Goal: Task Accomplishment & Management: Use online tool/utility

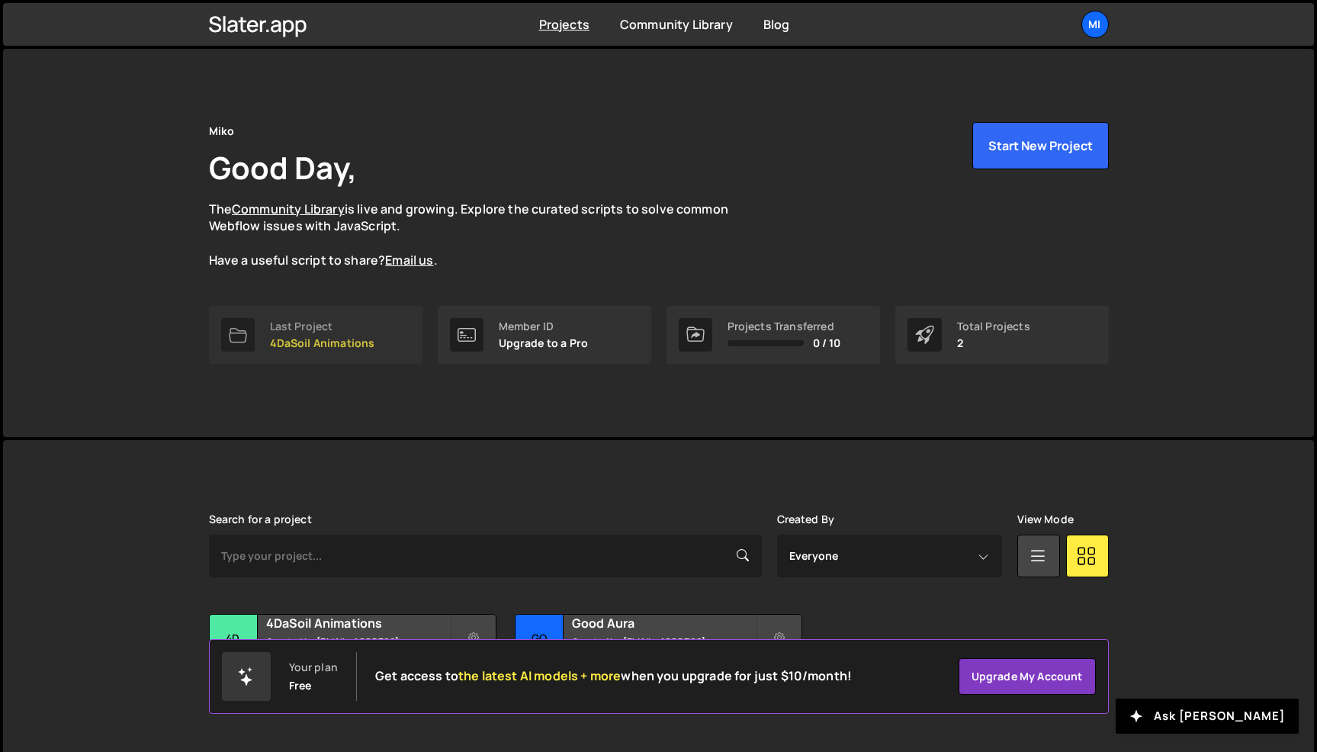
click at [311, 337] on p "4DaSoil Animations" at bounding box center [322, 343] width 105 height 12
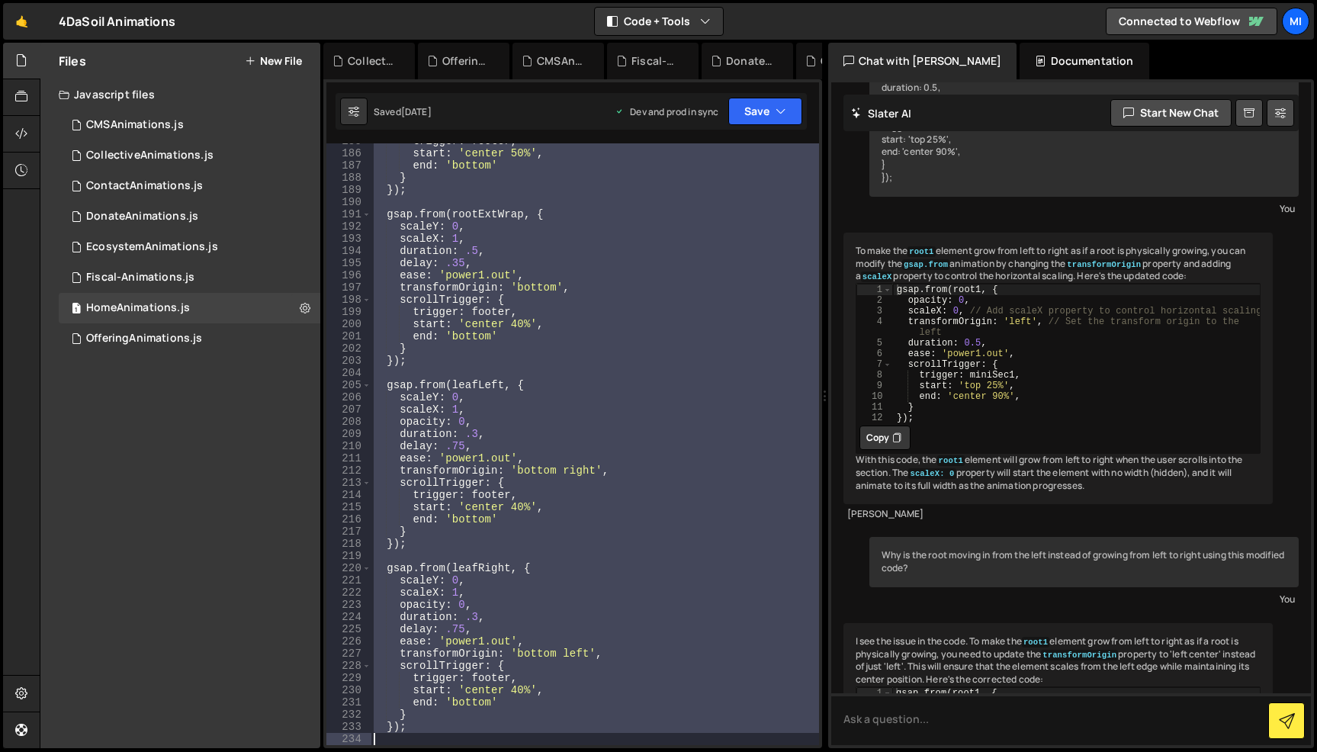
scroll to position [2266, 0]
drag, startPoint x: 387, startPoint y: 227, endPoint x: 443, endPoint y: 728, distance: 505.0
click at [443, 728] on div "trigger : footer , start : 'center 50%' , end : 'bottom' } }) ; gsap . from ( r…" at bounding box center [595, 448] width 448 height 626
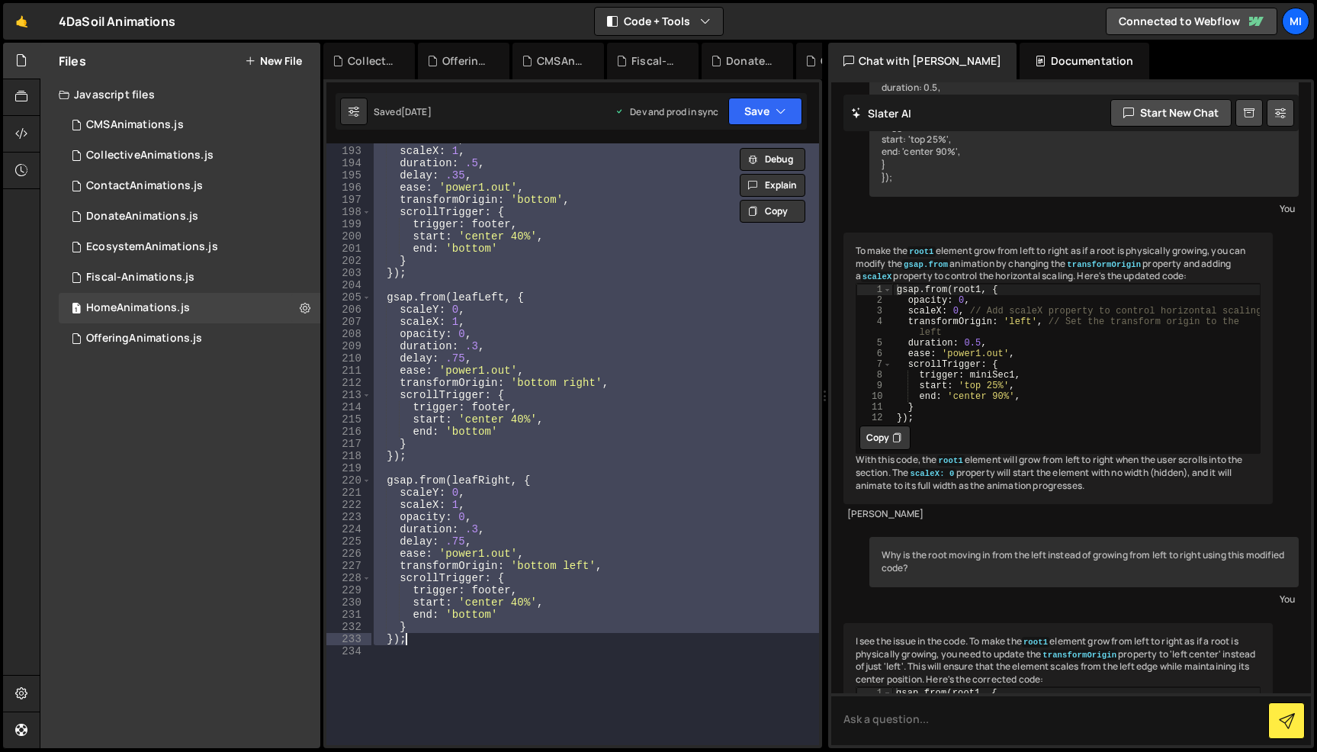
scroll to position [2398, 0]
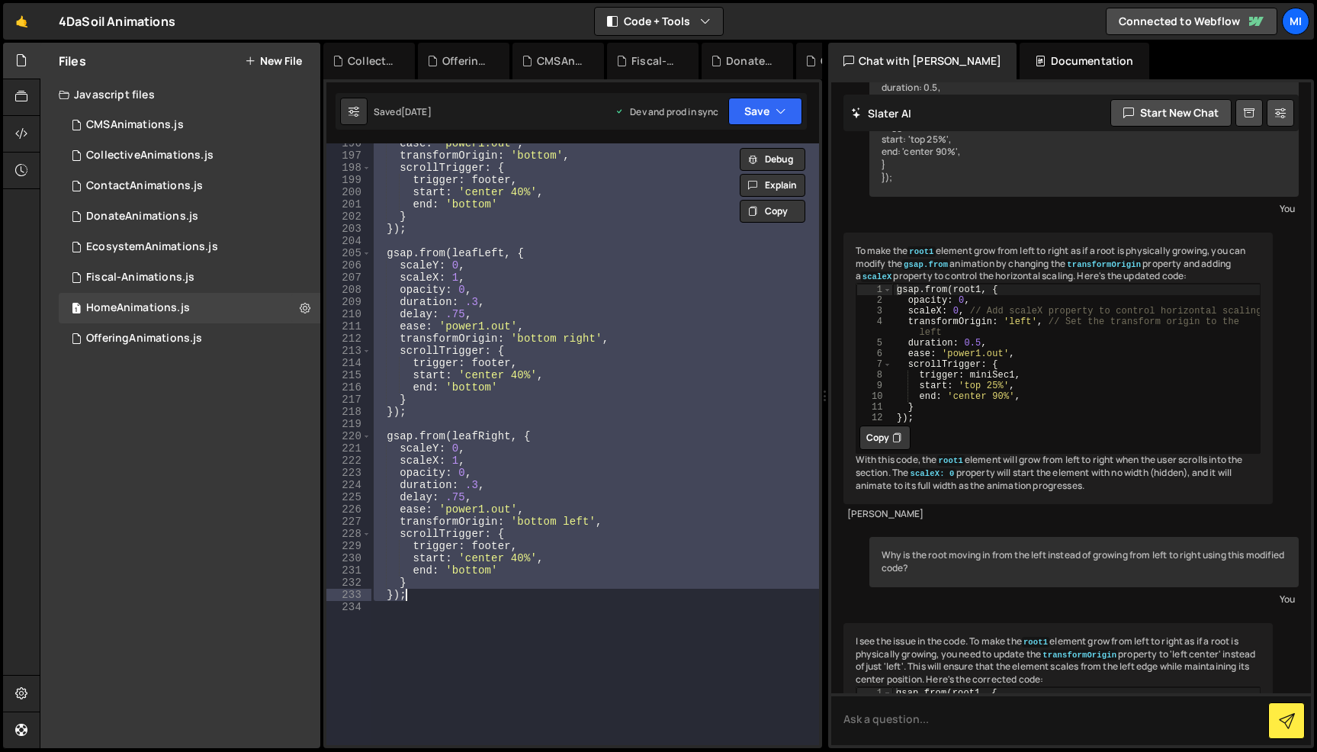
click at [438, 596] on div "ease : 'power1.out' , transformOrigin : 'bottom' , scrollTrigger : { trigger : …" at bounding box center [595, 444] width 448 height 602
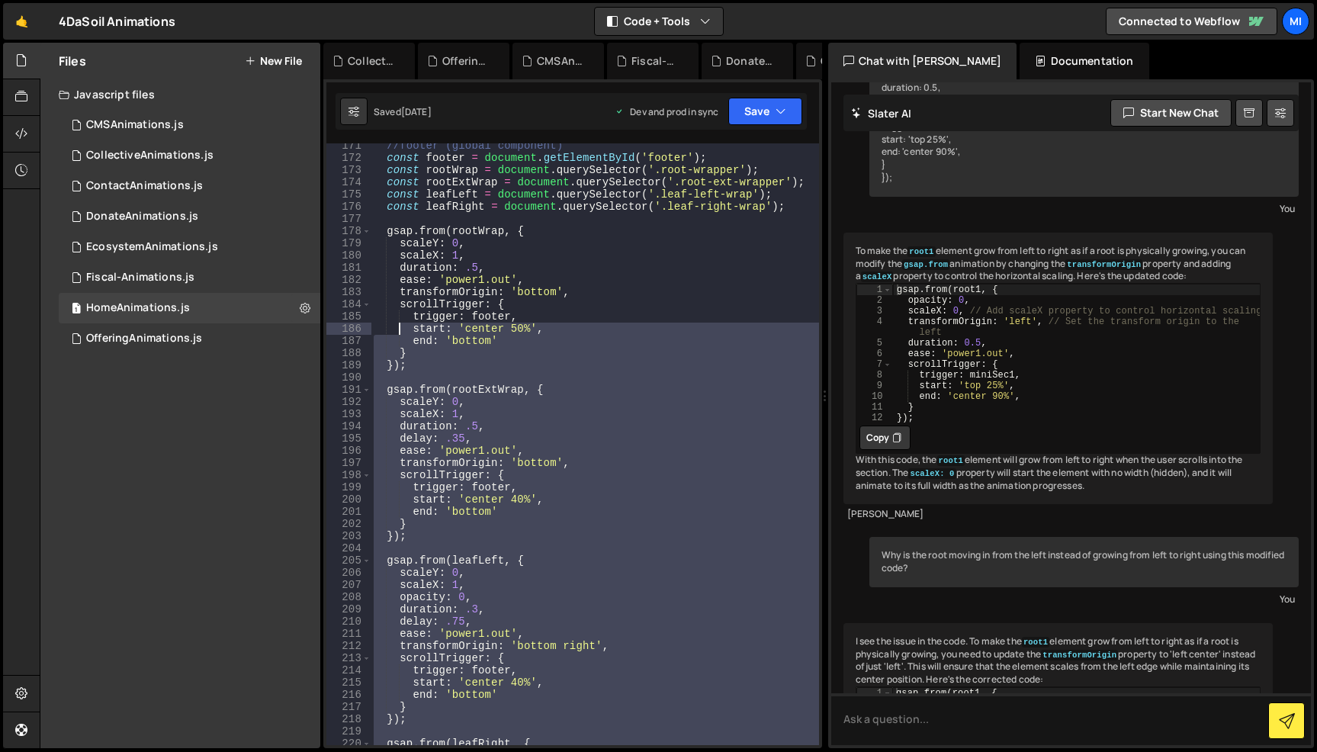
scroll to position [1958, 0]
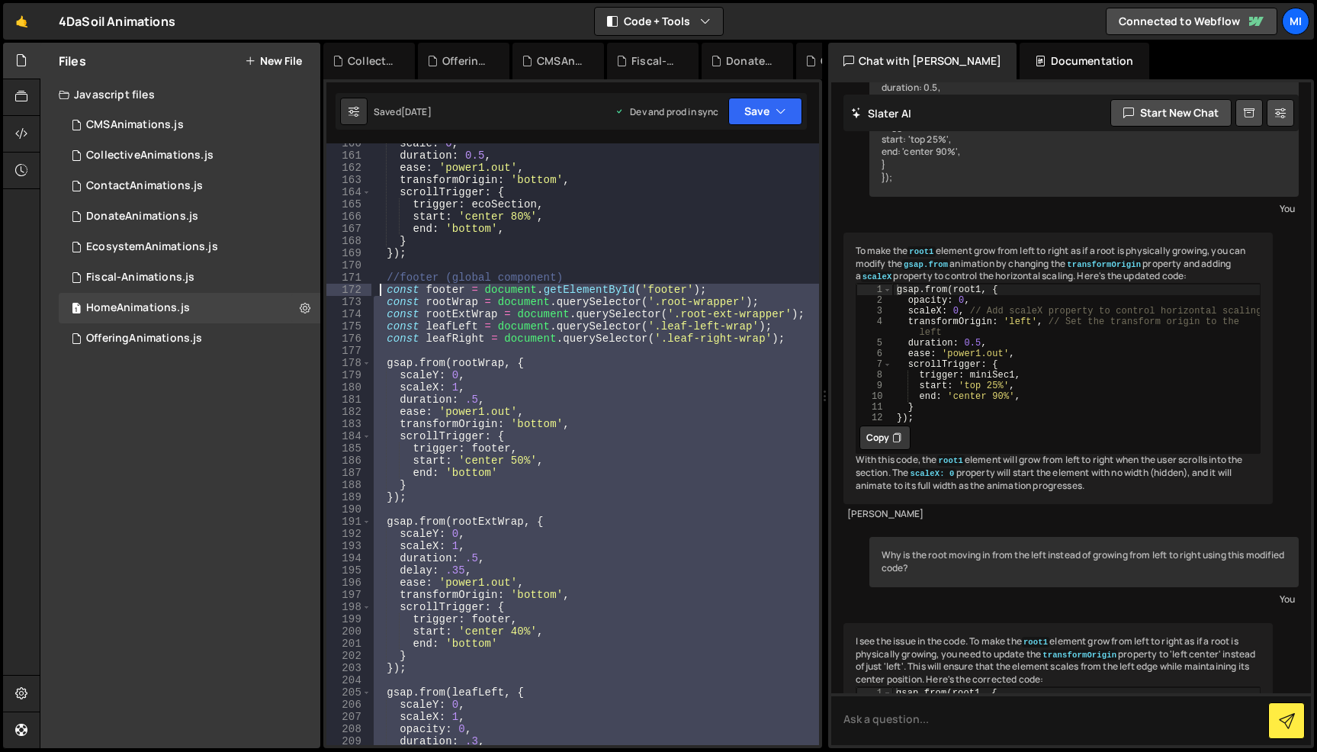
drag, startPoint x: 429, startPoint y: 595, endPoint x: 379, endPoint y: 294, distance: 305.4
click at [379, 294] on div "scale : 0 , duration : 0.5 , ease : 'power1.out' , transformOrigin : 'bottom' ,…" at bounding box center [595, 450] width 448 height 626
type textarea "// const footer = document.getElementById('footer'); // const rootWrap = docume…"
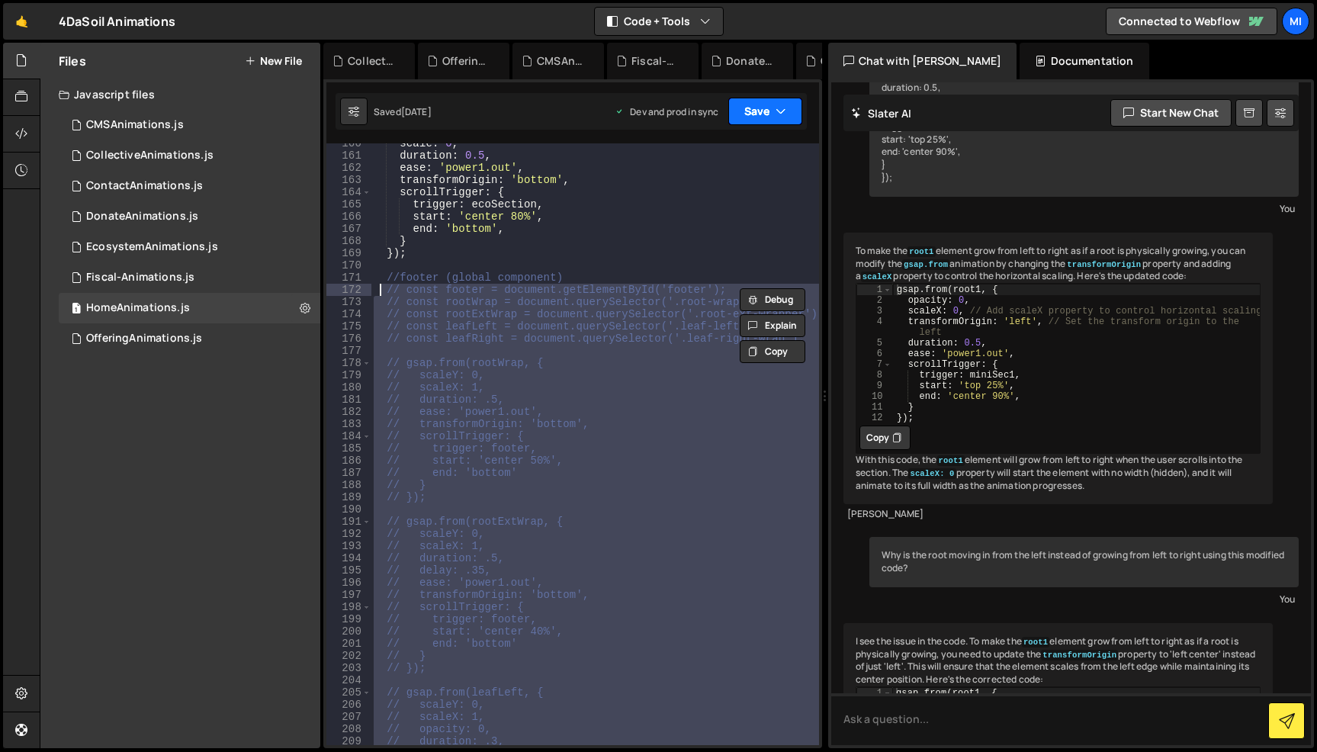
click at [776, 118] on icon "button" at bounding box center [781, 111] width 11 height 15
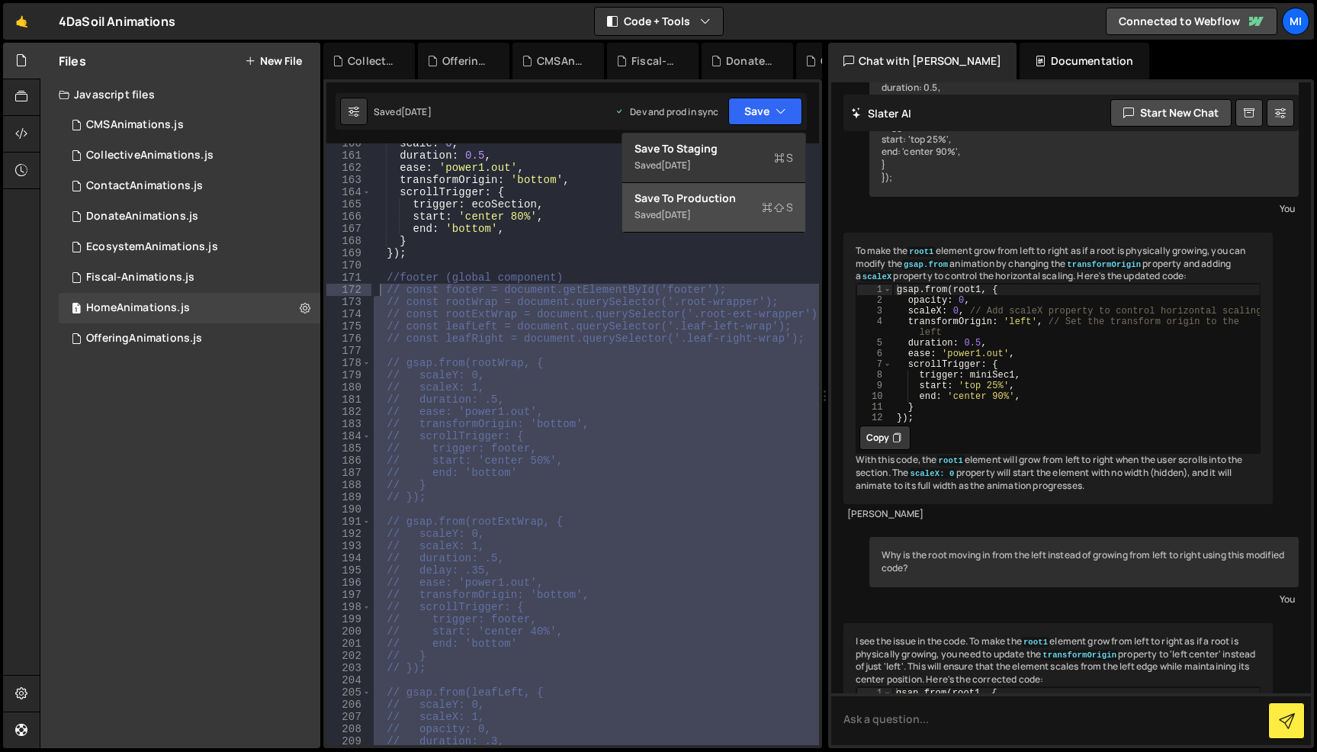
click at [699, 190] on button "Save to Production S Saved [DATE]" at bounding box center [713, 208] width 183 height 50
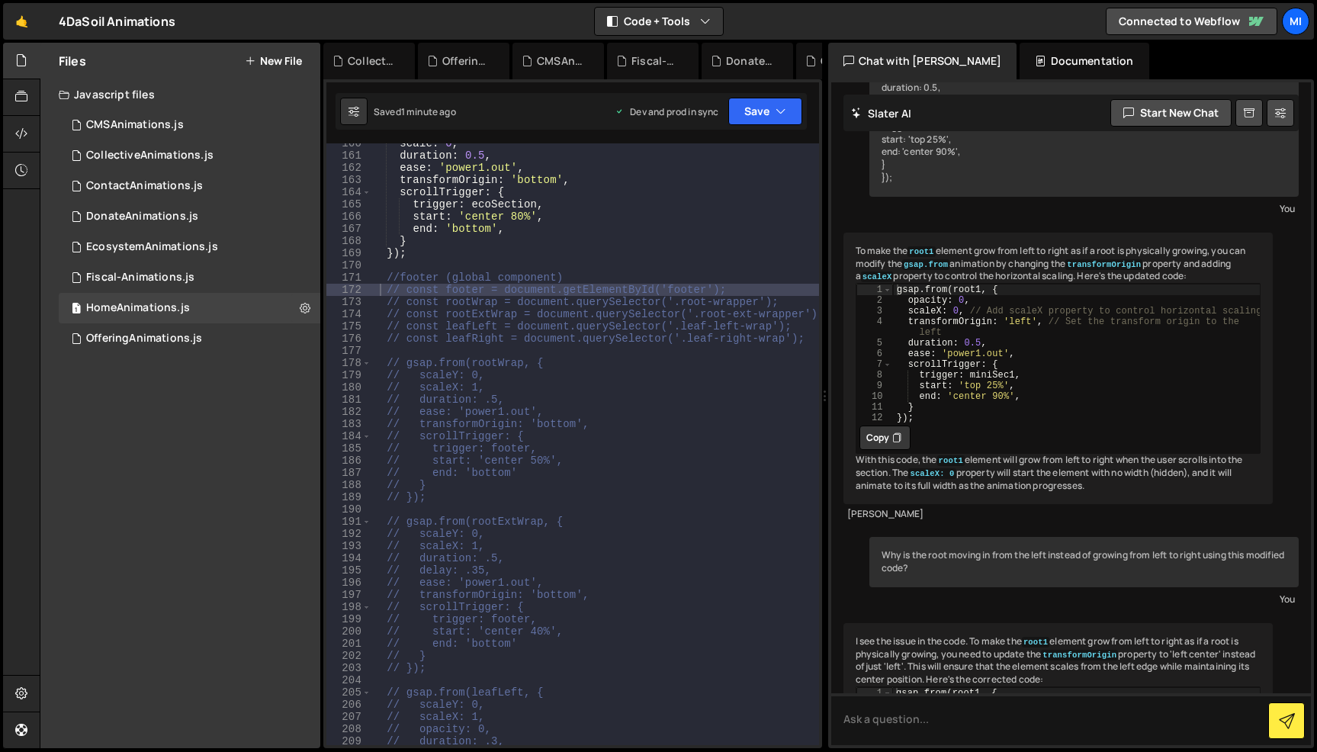
click at [725, 112] on div "Dev and prod in sync Upgrade to Edit Save Save to Staging S Saved 1 minute ago …" at bounding box center [708, 111] width 187 height 27
click at [761, 120] on button "Save" at bounding box center [765, 111] width 74 height 27
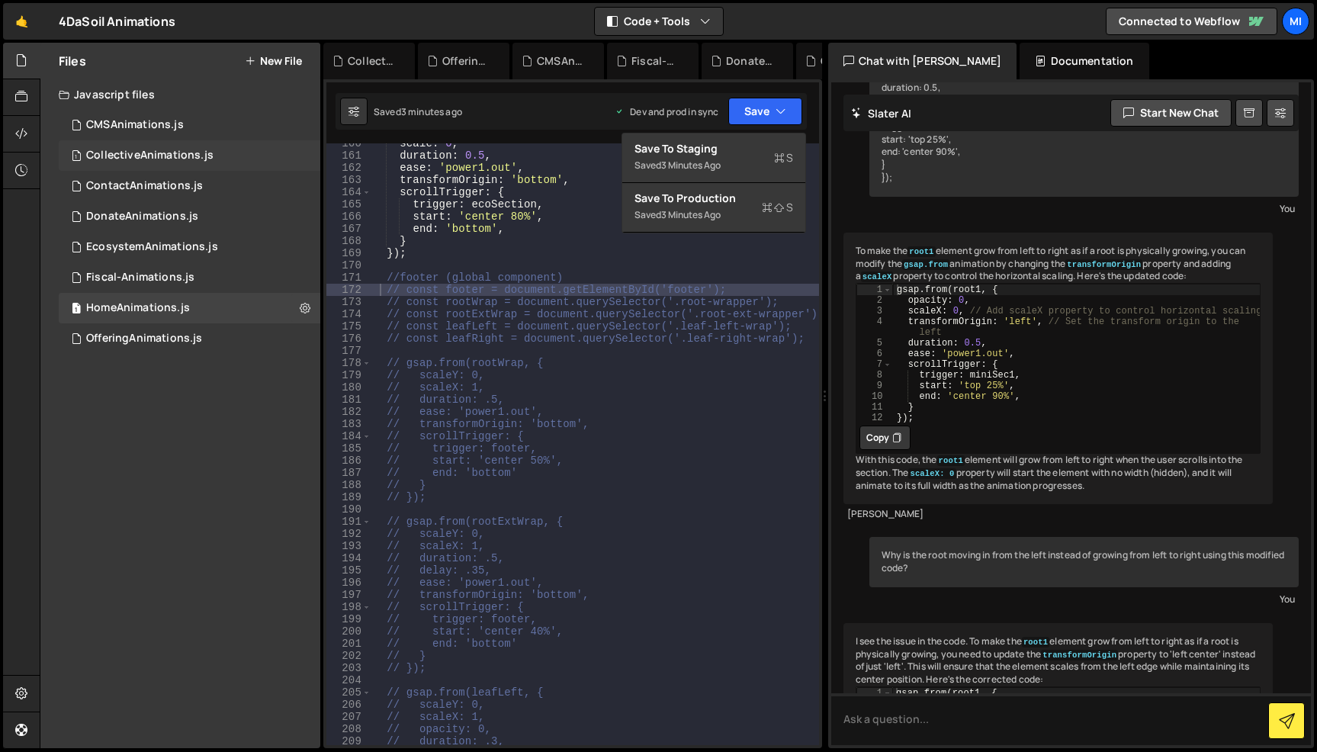
click at [150, 149] on div "1 CollectiveAnimations.js 0" at bounding box center [190, 155] width 262 height 31
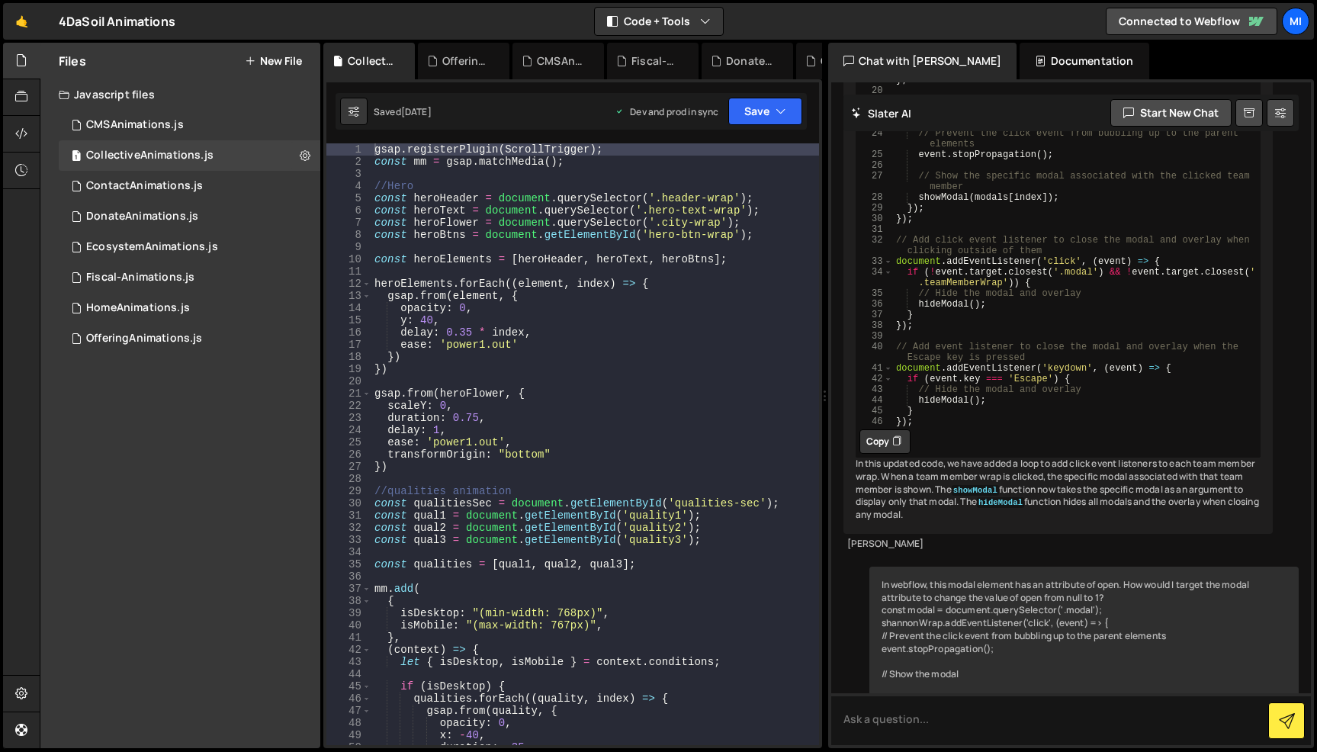
scroll to position [15746, 0]
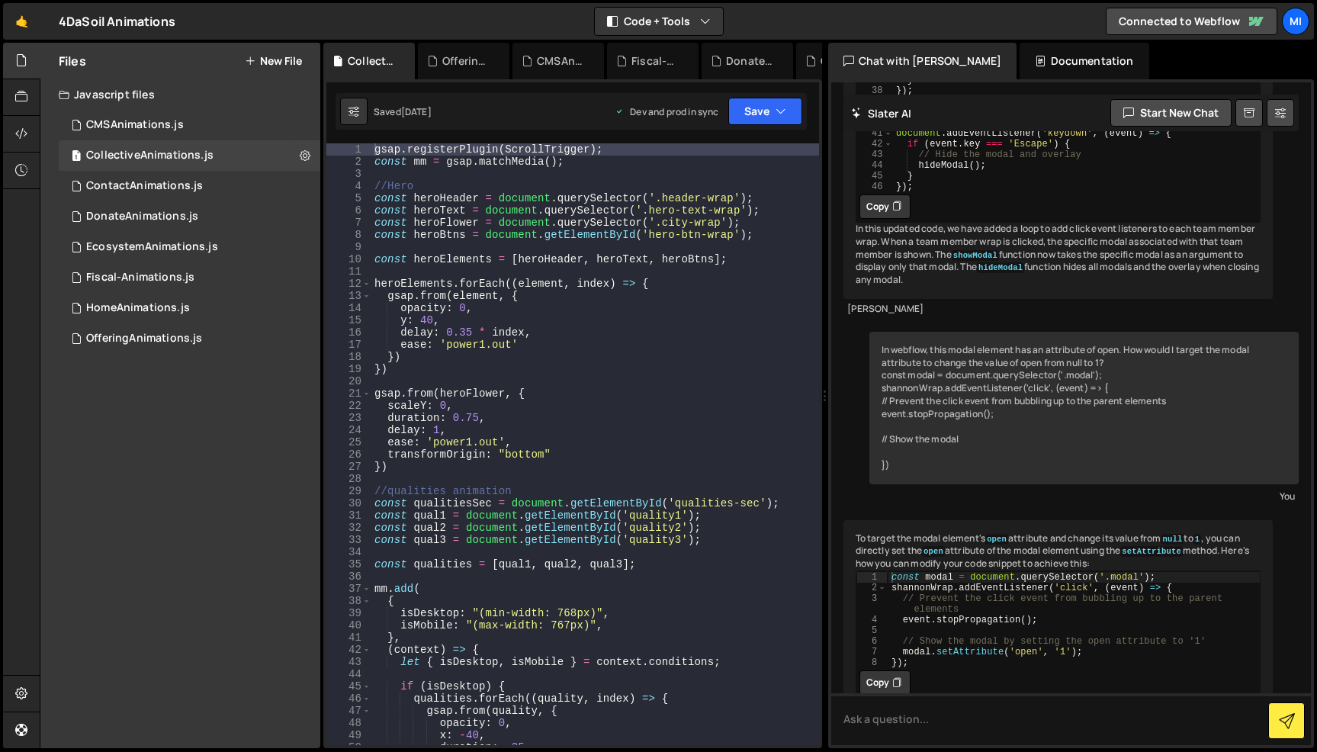
click at [577, 149] on div "gsap . registerPlugin ( ScrollTrigger ) ; const mm = gsap . matchMedia ( ) ; //…" at bounding box center [595, 456] width 448 height 626
click at [598, 148] on div "gsap . registerPlugin ( ScrollTrigger ) ; const mm = gsap . matchMedia ( ) ; //…" at bounding box center [595, 456] width 448 height 626
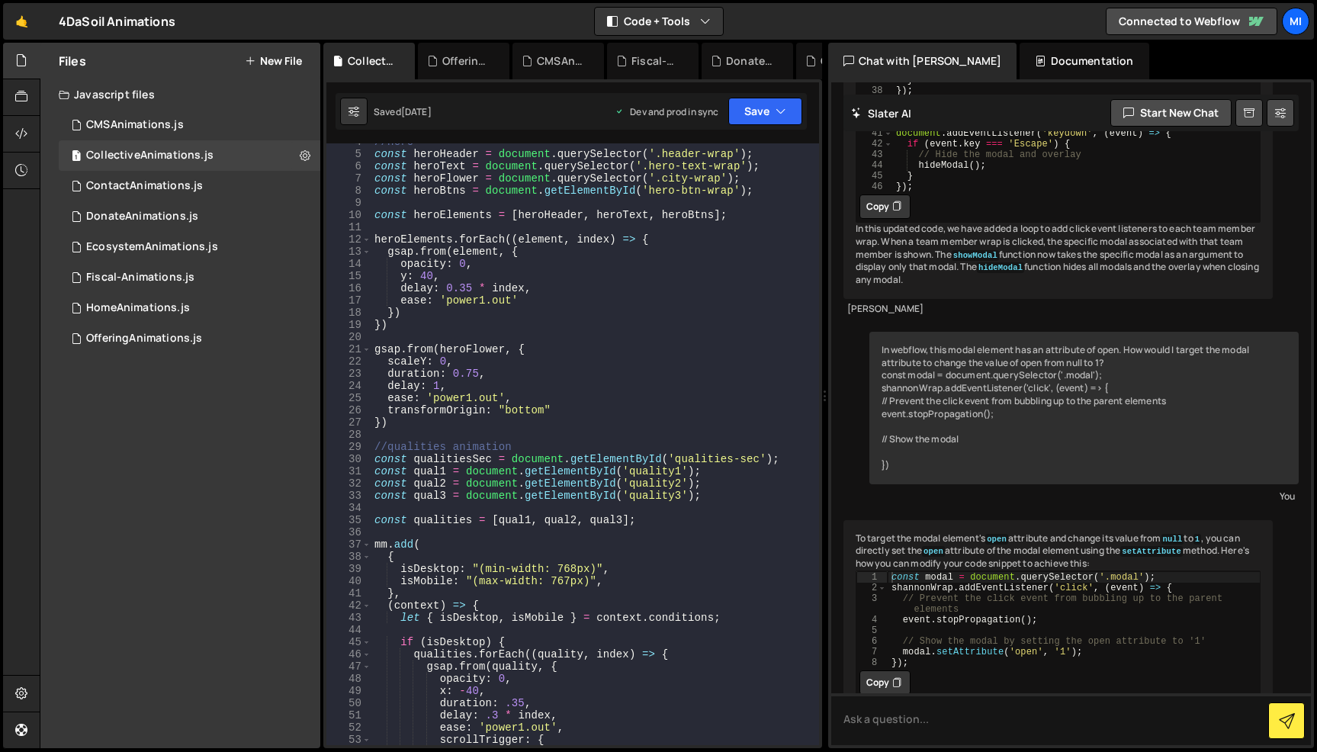
scroll to position [0, 0]
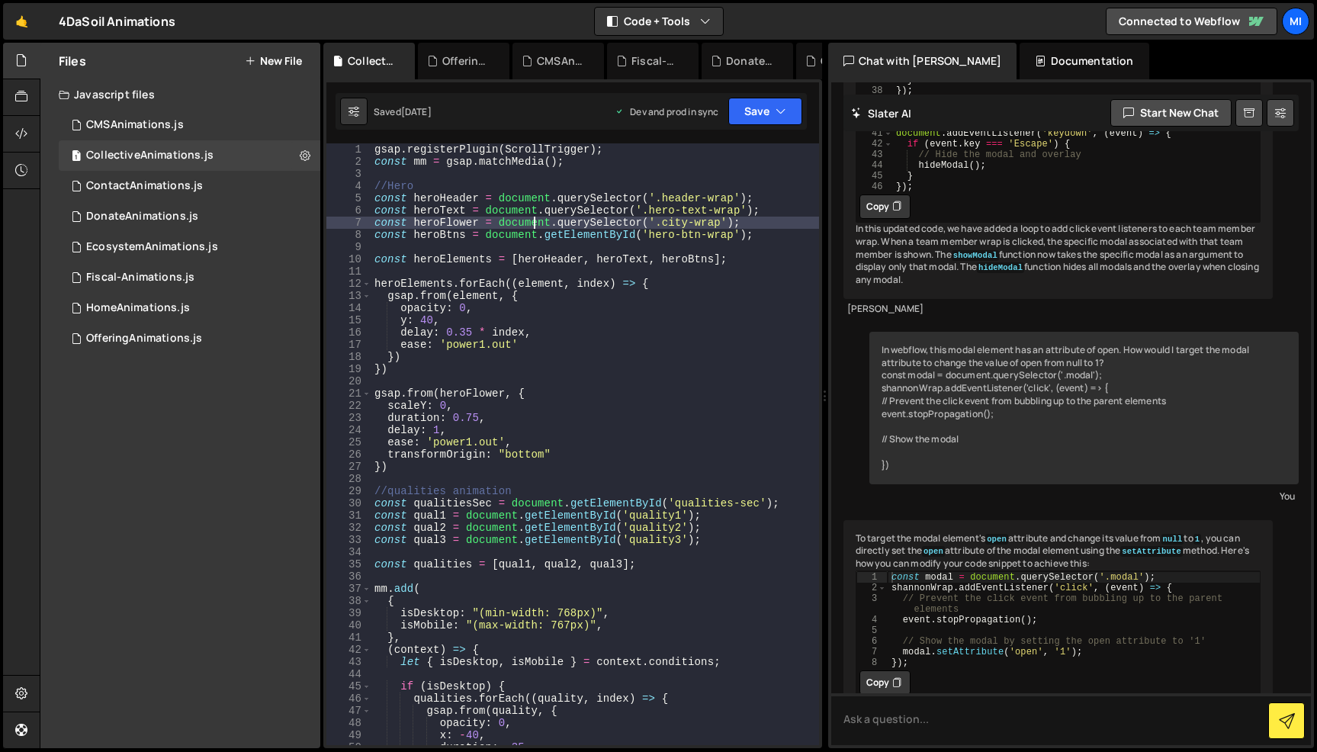
click at [532, 220] on div "gsap . registerPlugin ( ScrollTrigger ) ; const mm = gsap . matchMedia ( ) ; //…" at bounding box center [595, 456] width 448 height 626
type textarea "const heroFlower = document.querySelector('.city-wrap');"
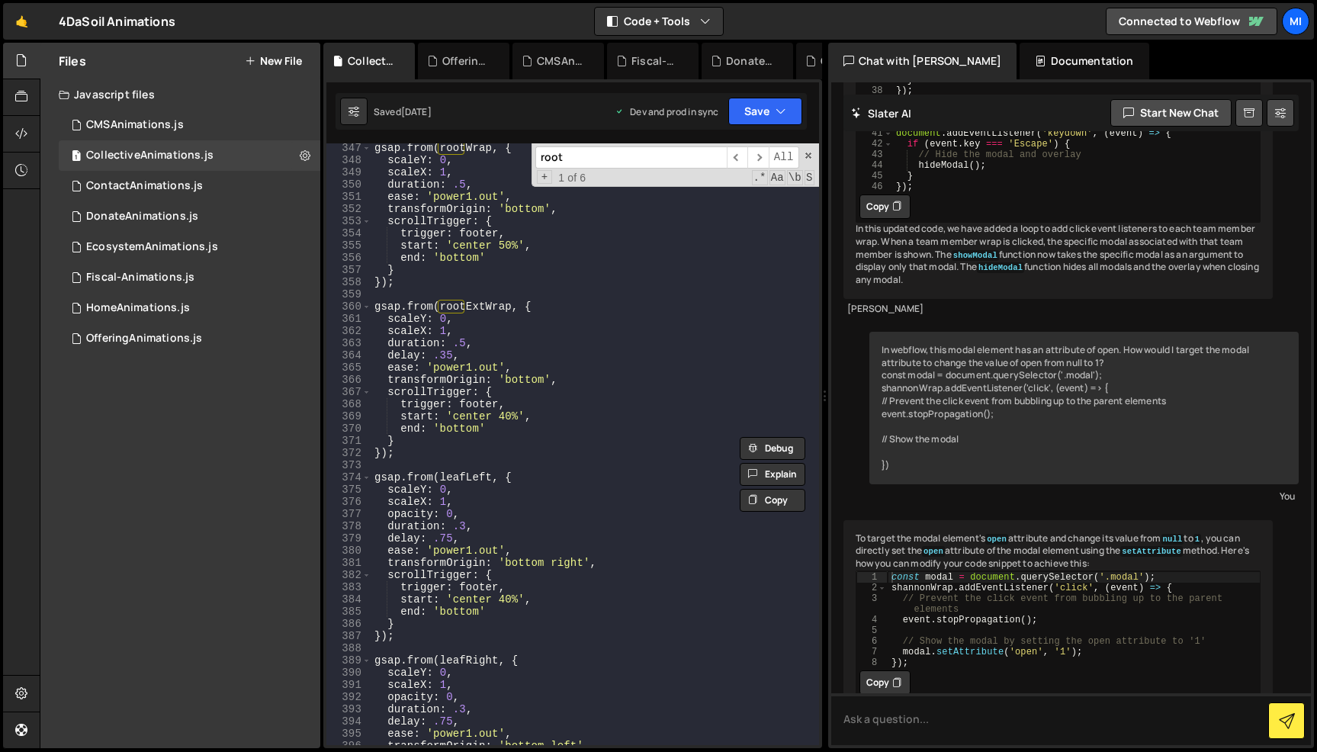
scroll to position [4573, 0]
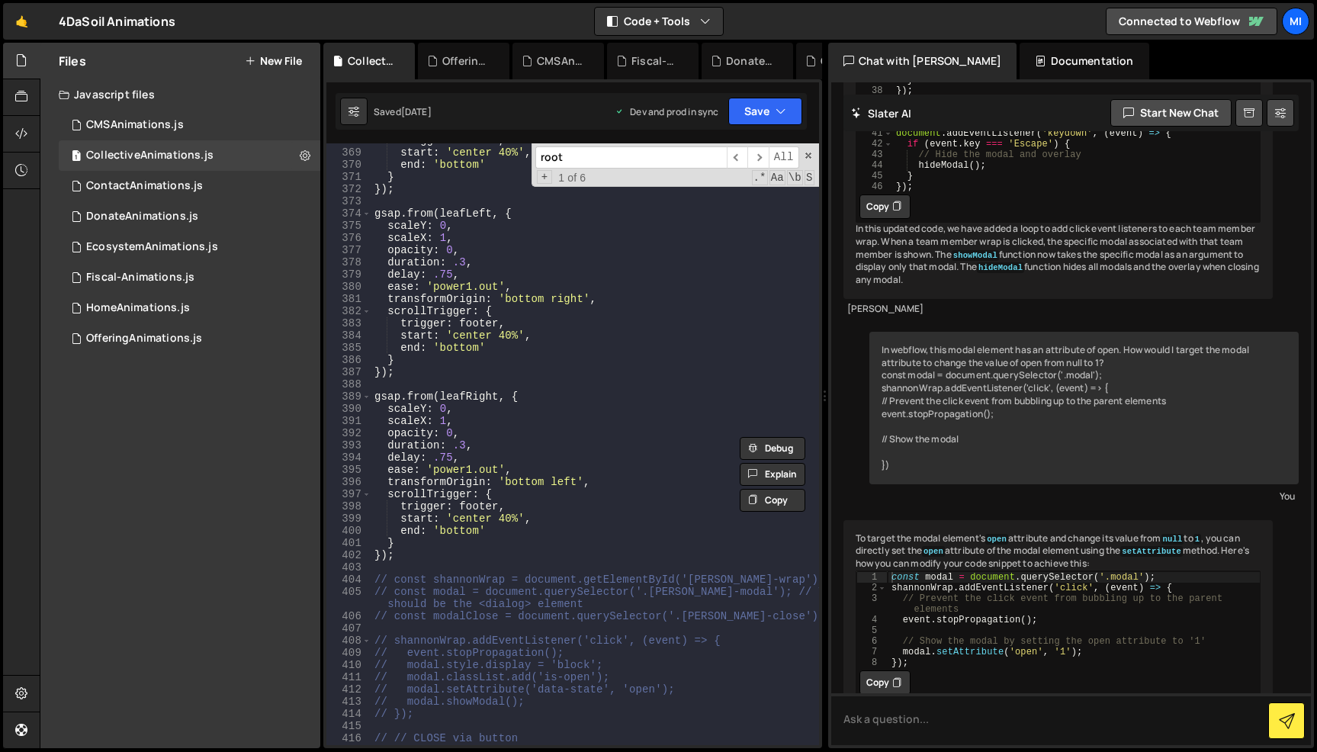
type input "root"
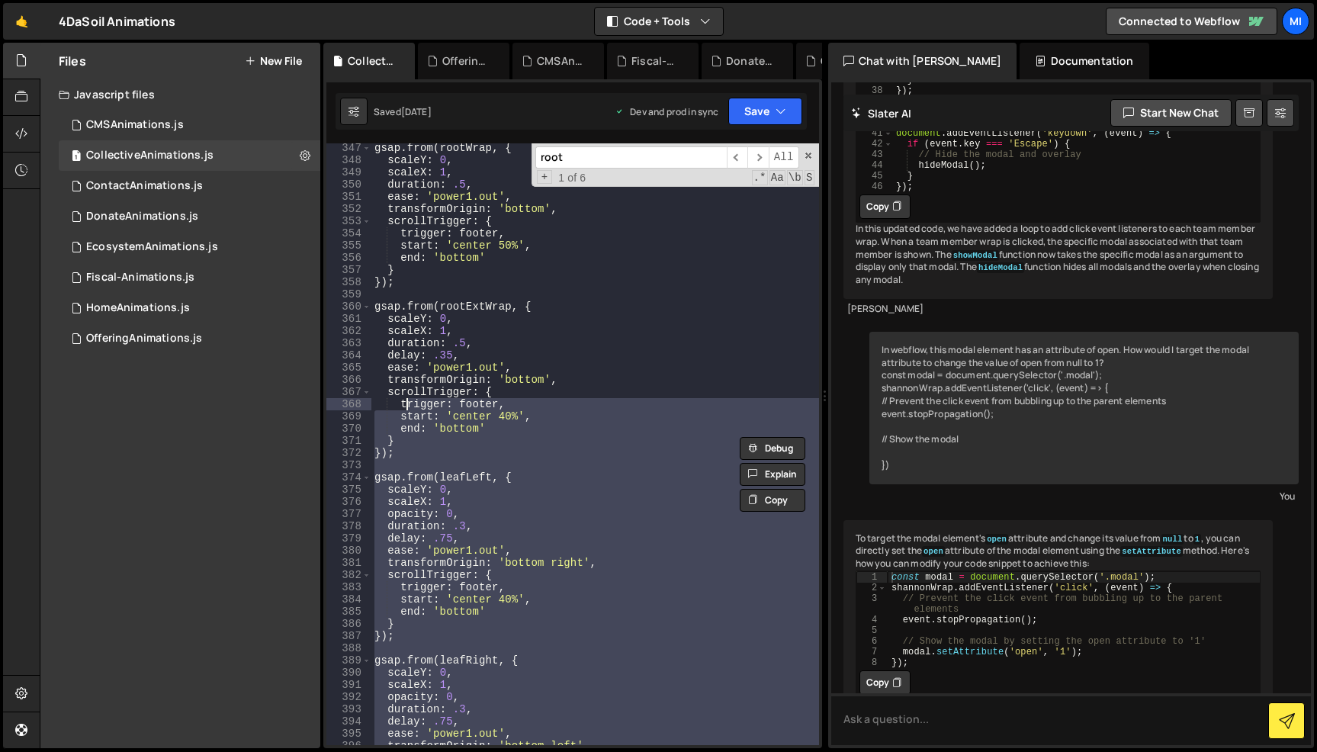
scroll to position [4134, 0]
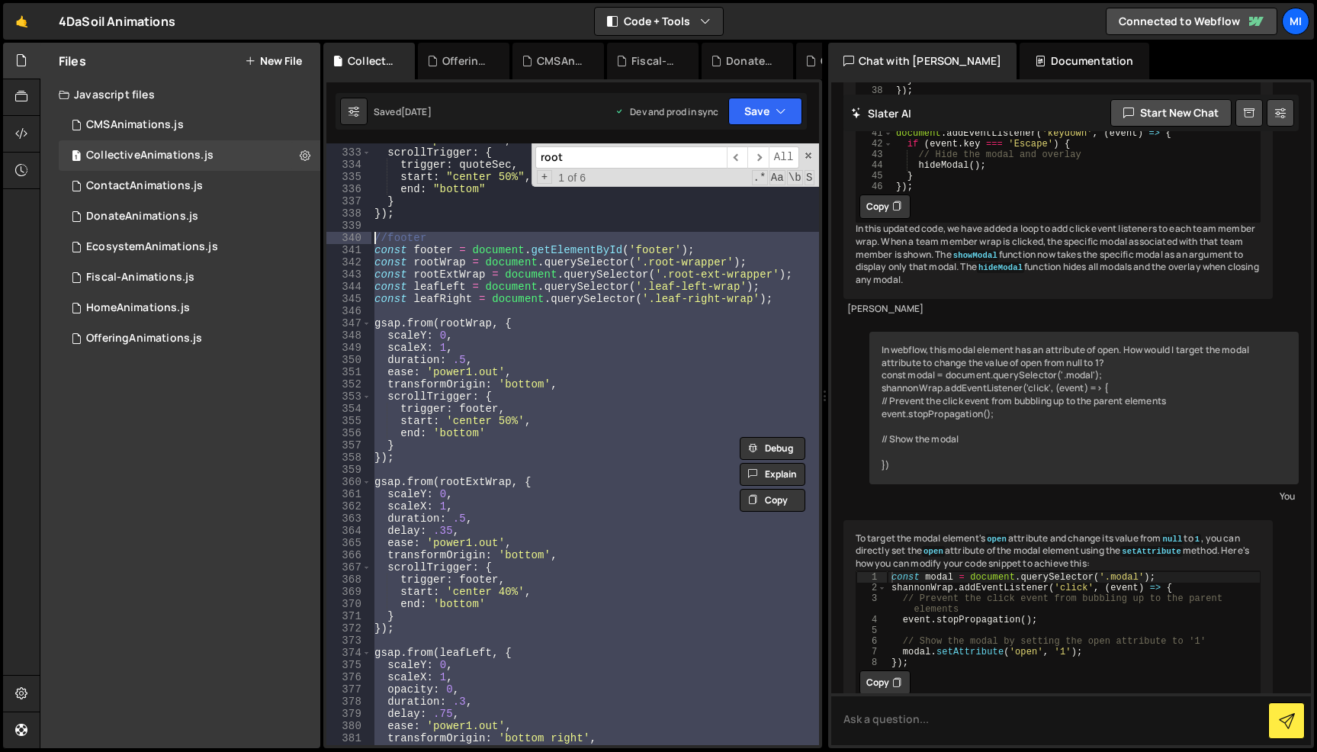
drag, startPoint x: 422, startPoint y: 559, endPoint x: 374, endPoint y: 242, distance: 320.9
click at [374, 242] on div "ease : 'power1.out' , scrollTrigger : { trigger : quoteSec , start : "center 50…" at bounding box center [595, 447] width 448 height 626
type textarea "//footer const footer = document.getElementById('footer');"
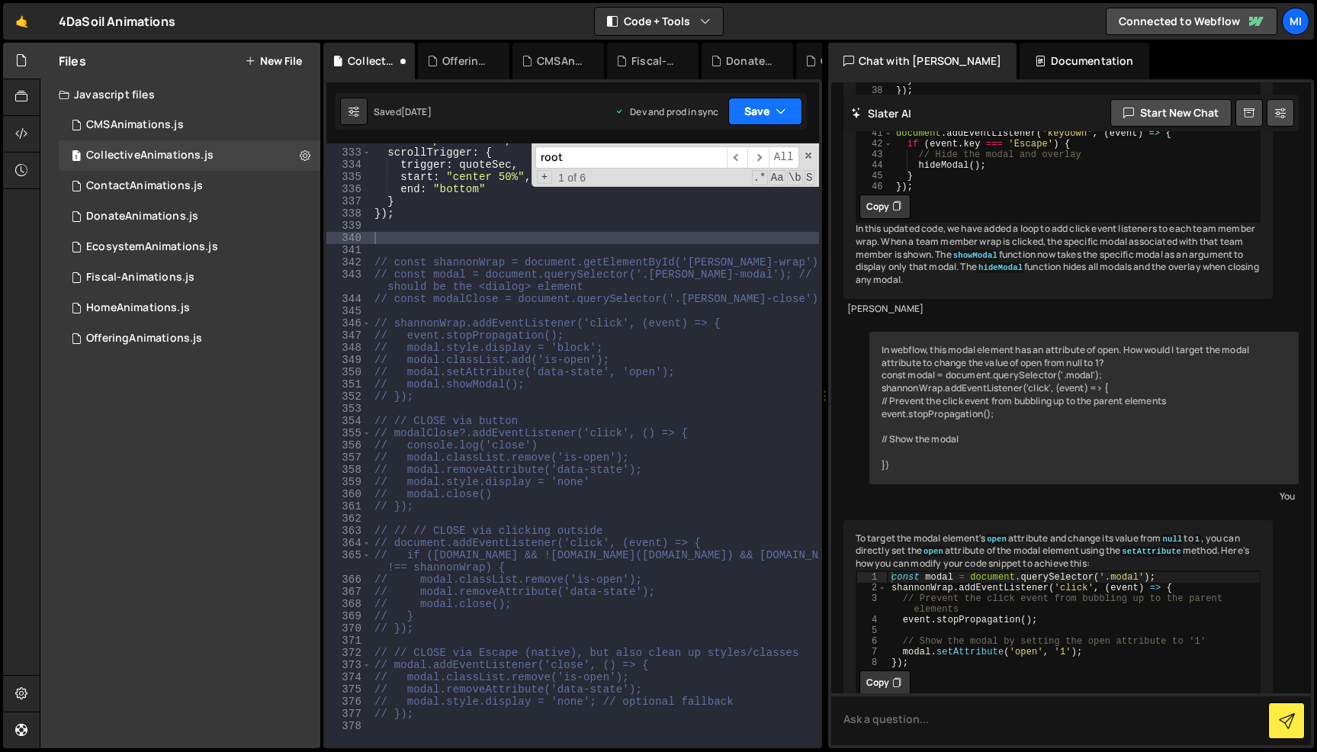
click at [779, 106] on icon "button" at bounding box center [781, 111] width 11 height 15
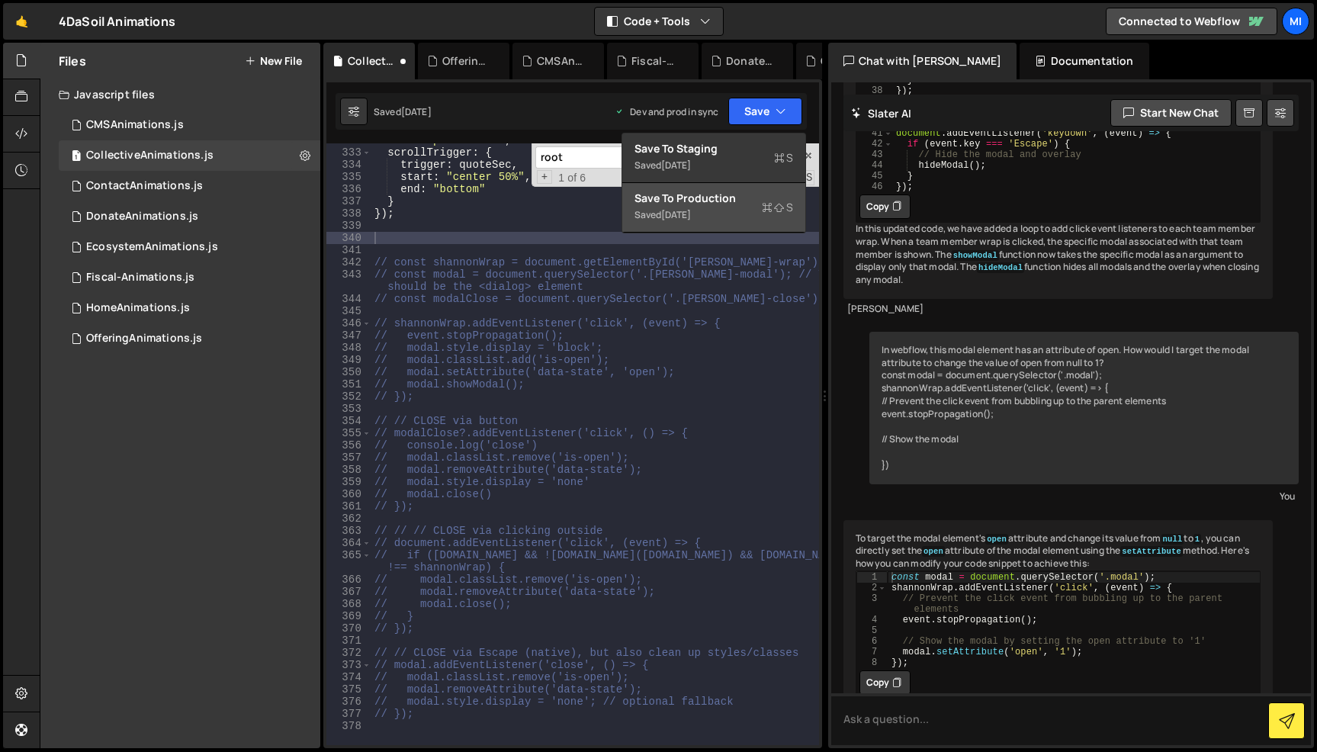
click at [706, 194] on div "Save to Production S" at bounding box center [714, 198] width 159 height 15
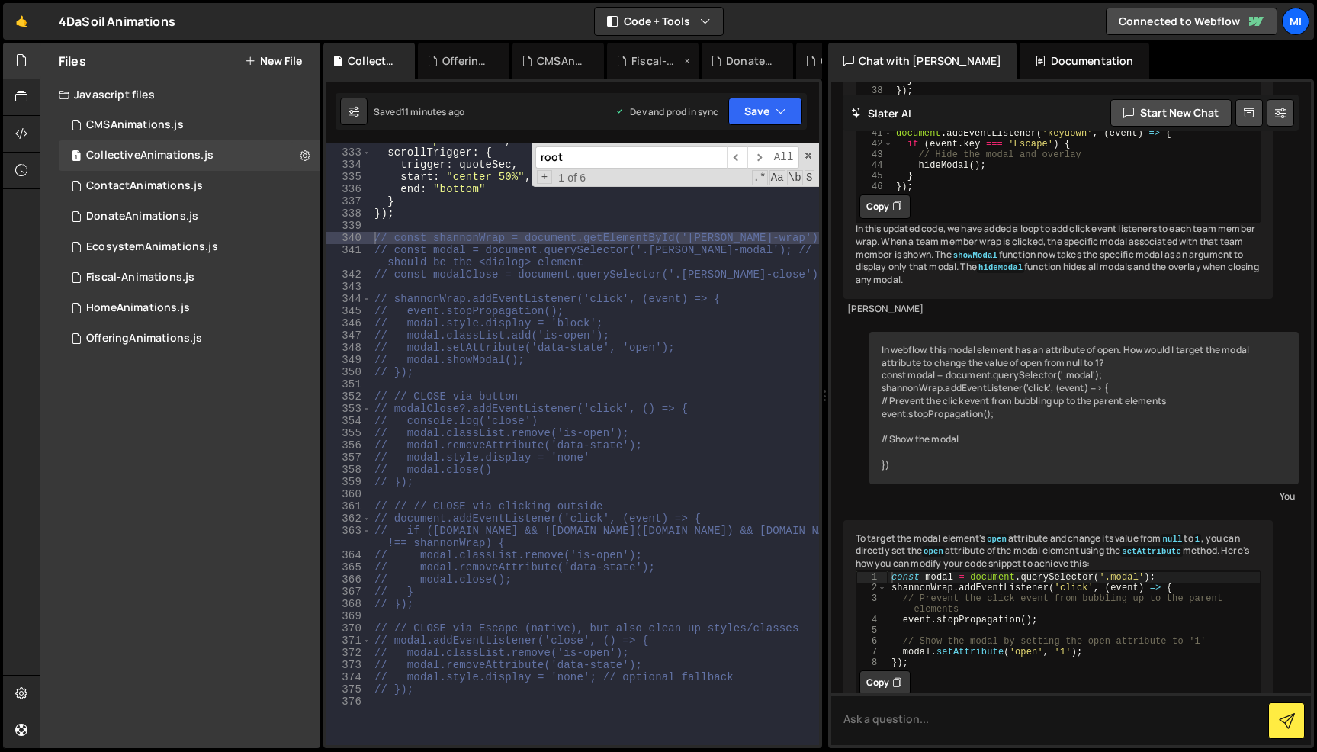
click at [632, 60] on div "Fiscal-Animations.js" at bounding box center [655, 60] width 49 height 15
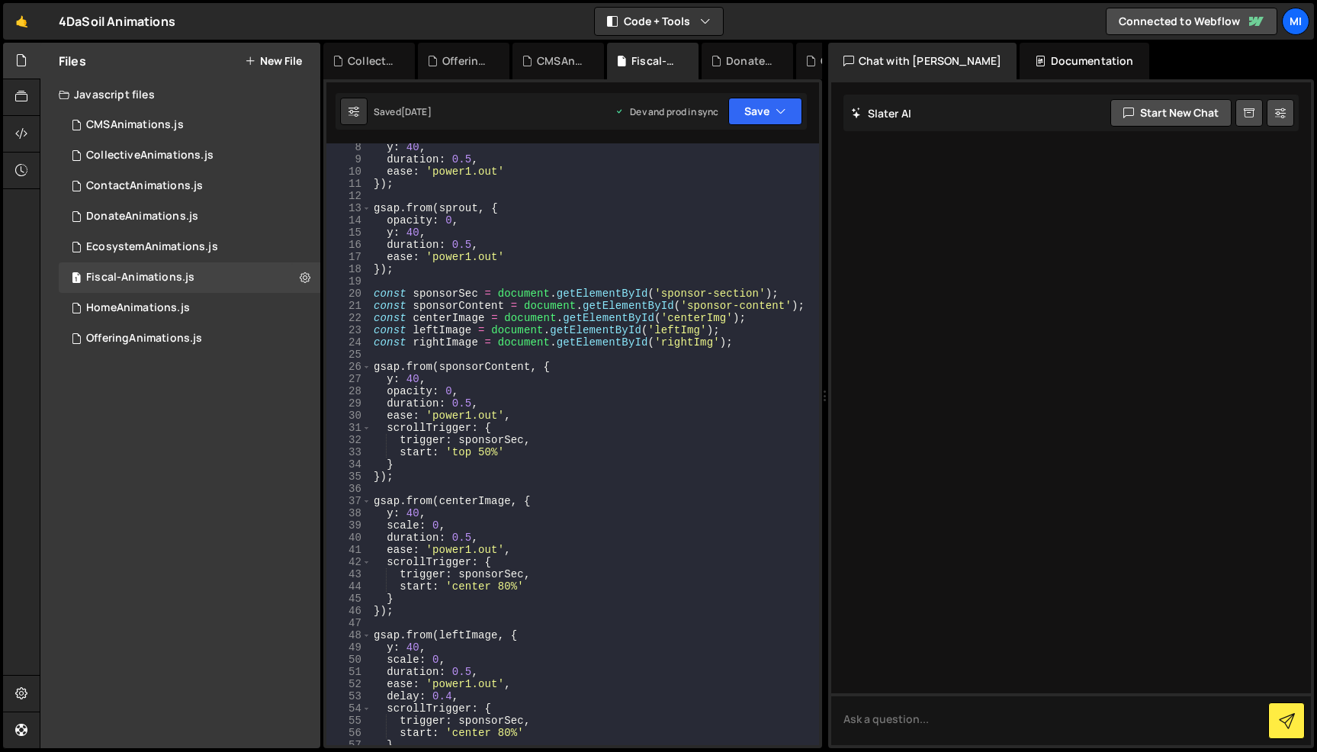
scroll to position [0, 0]
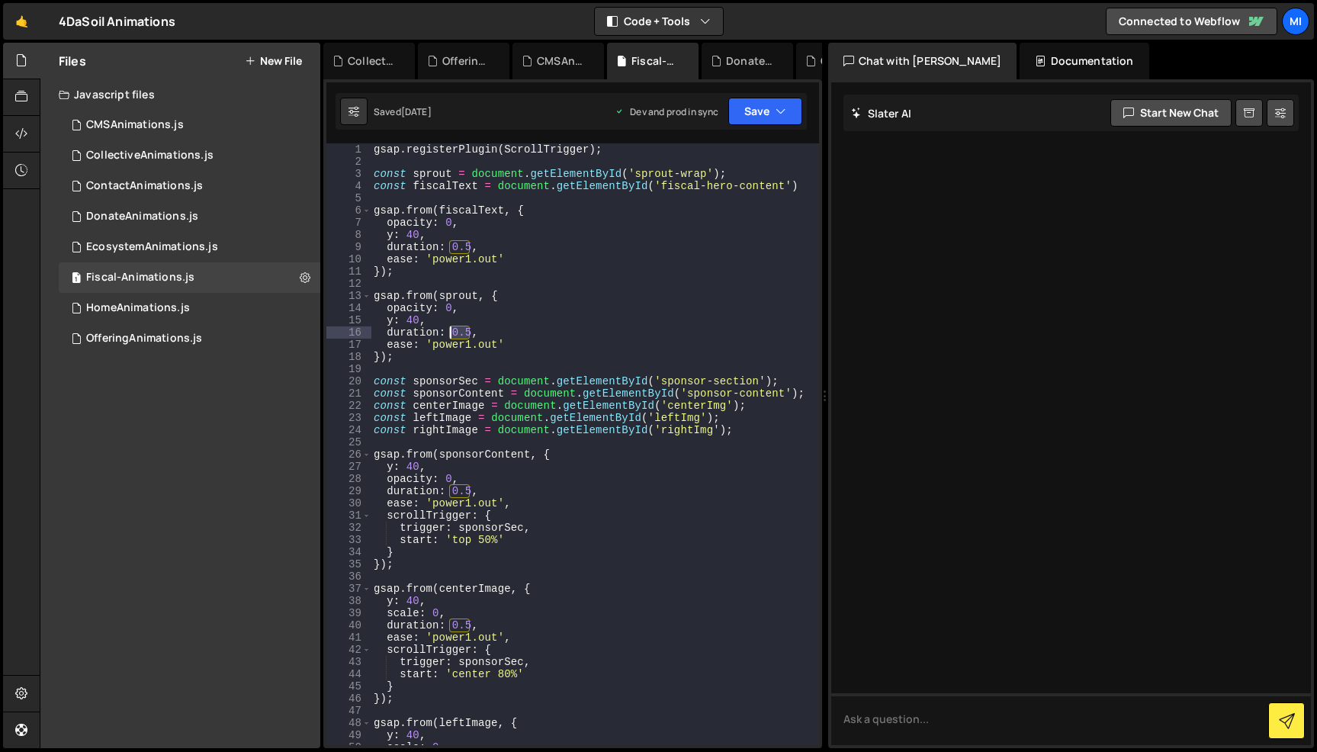
drag, startPoint x: 471, startPoint y: 331, endPoint x: 452, endPoint y: 331, distance: 19.1
click at [452, 331] on div "gsap . registerPlugin ( ScrollTrigger ) ; const sprout = document . getElementB…" at bounding box center [595, 456] width 448 height 626
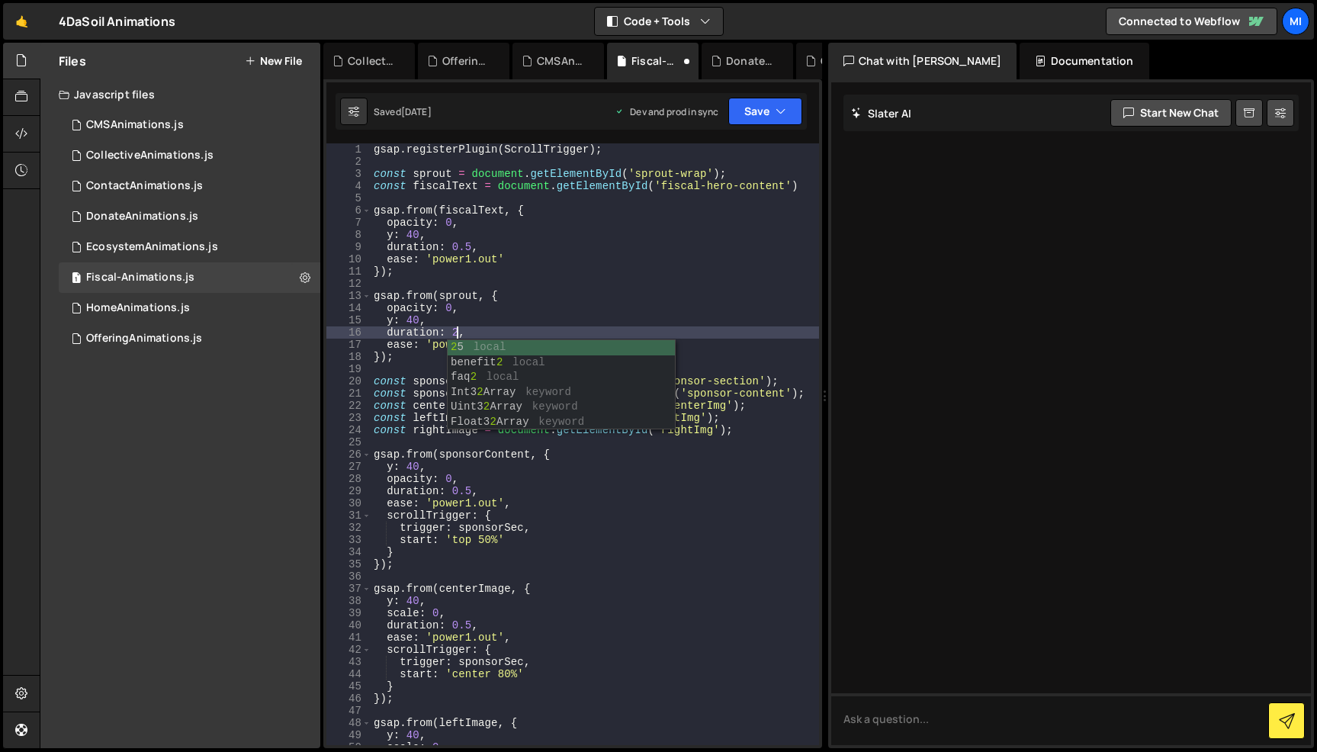
scroll to position [0, 5]
click at [753, 114] on button "Save" at bounding box center [765, 111] width 74 height 27
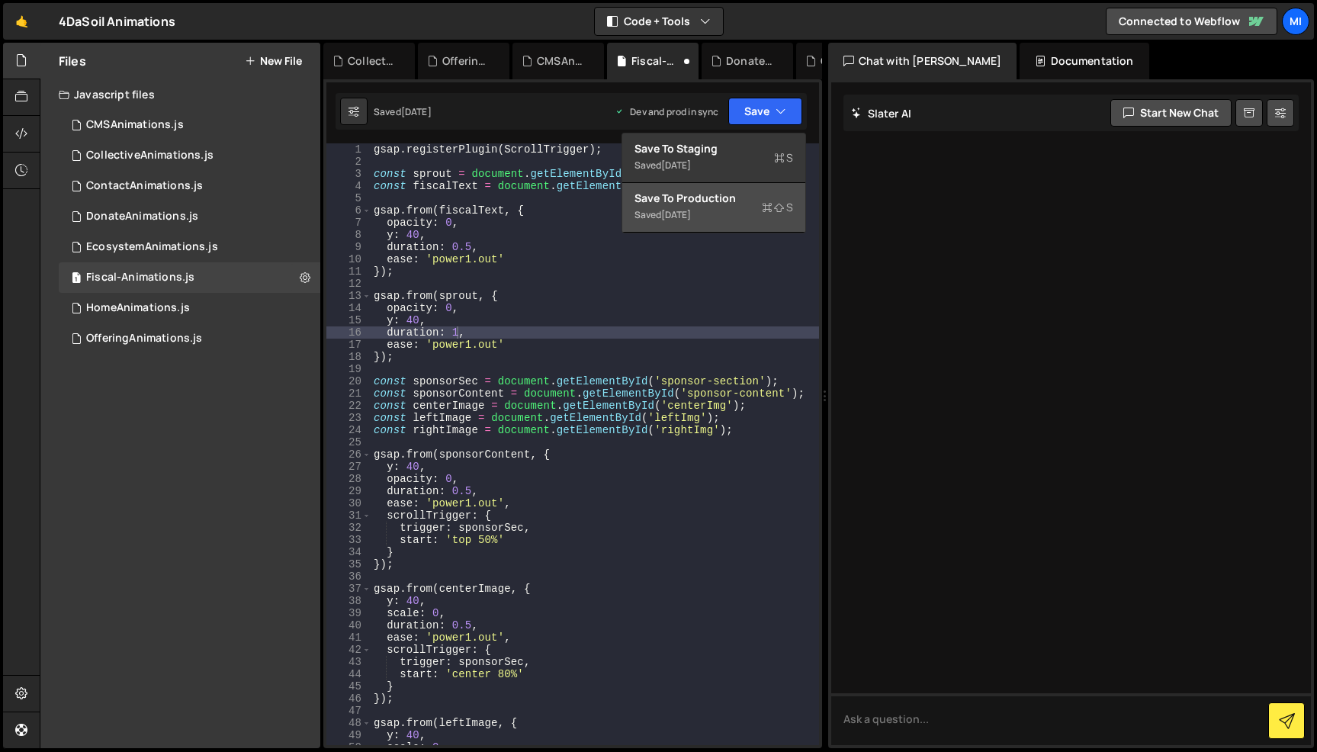
click at [691, 210] on div "[DATE]" at bounding box center [676, 214] width 30 height 13
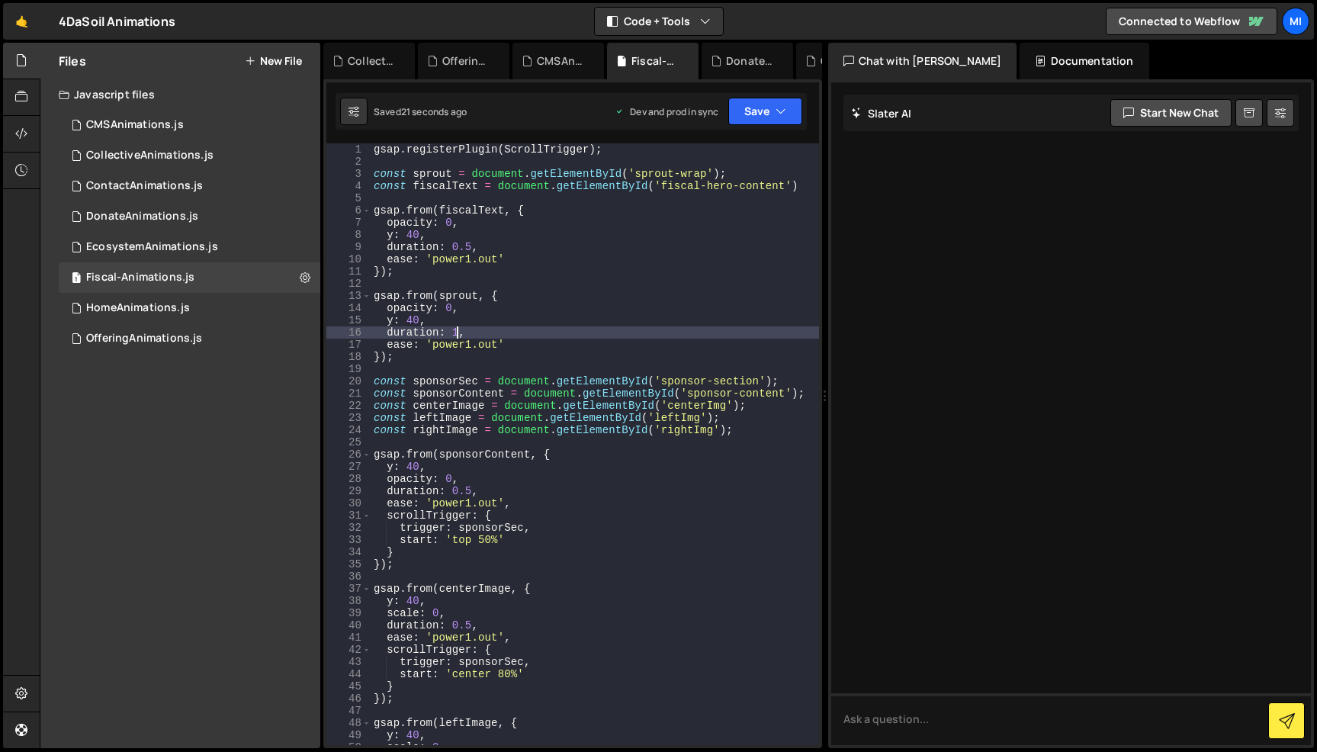
click at [455, 329] on div "gsap . registerPlugin ( ScrollTrigger ) ; const sprout = document . getElementB…" at bounding box center [595, 456] width 448 height 626
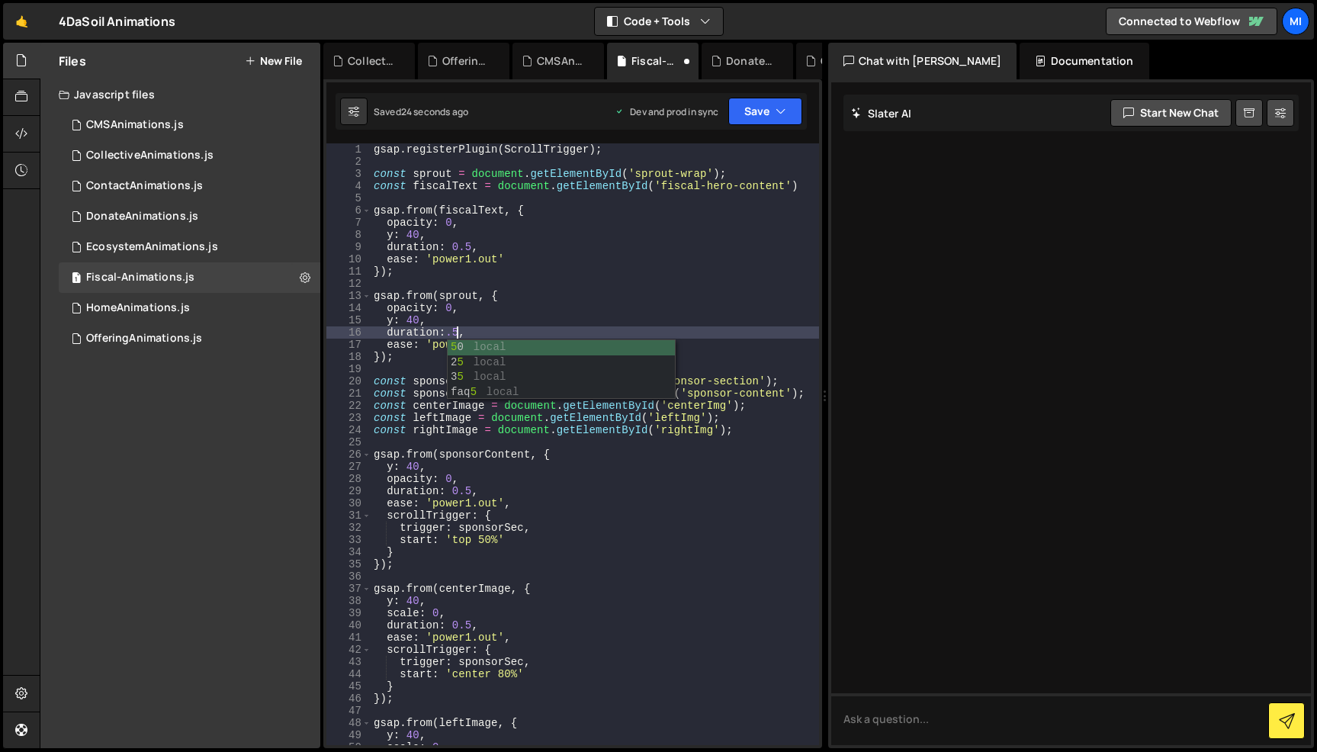
click at [410, 320] on div "gsap . registerPlugin ( ScrollTrigger ) ; const sprout = document . getElementB…" at bounding box center [595, 456] width 448 height 626
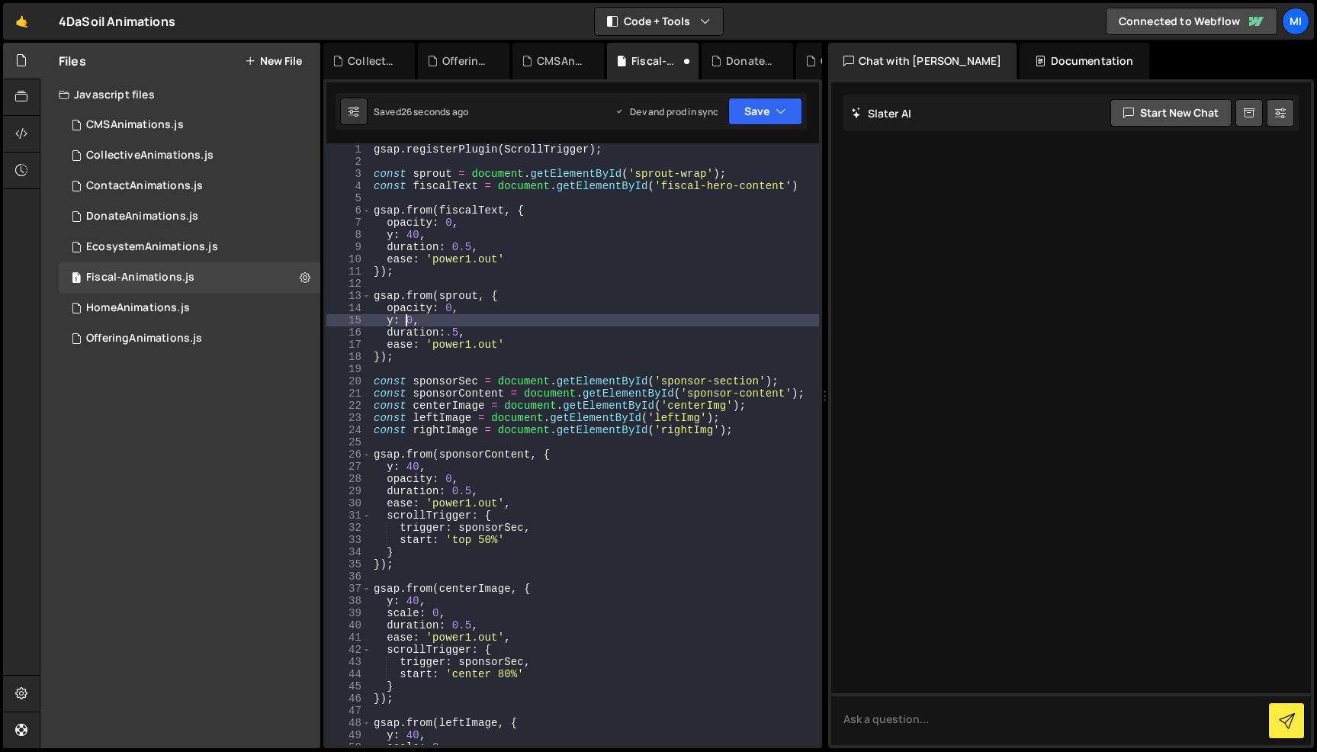
scroll to position [0, 2]
click at [479, 318] on div "gsap . registerPlugin ( ScrollTrigger ) ; const sprout = document . getElementB…" at bounding box center [595, 456] width 448 height 626
click at [763, 94] on div "Saved 30 seconds ago Dev and prod in sync Upgrade to Edit Save Save to Staging …" at bounding box center [571, 111] width 471 height 37
click at [753, 120] on button "Save" at bounding box center [765, 111] width 74 height 27
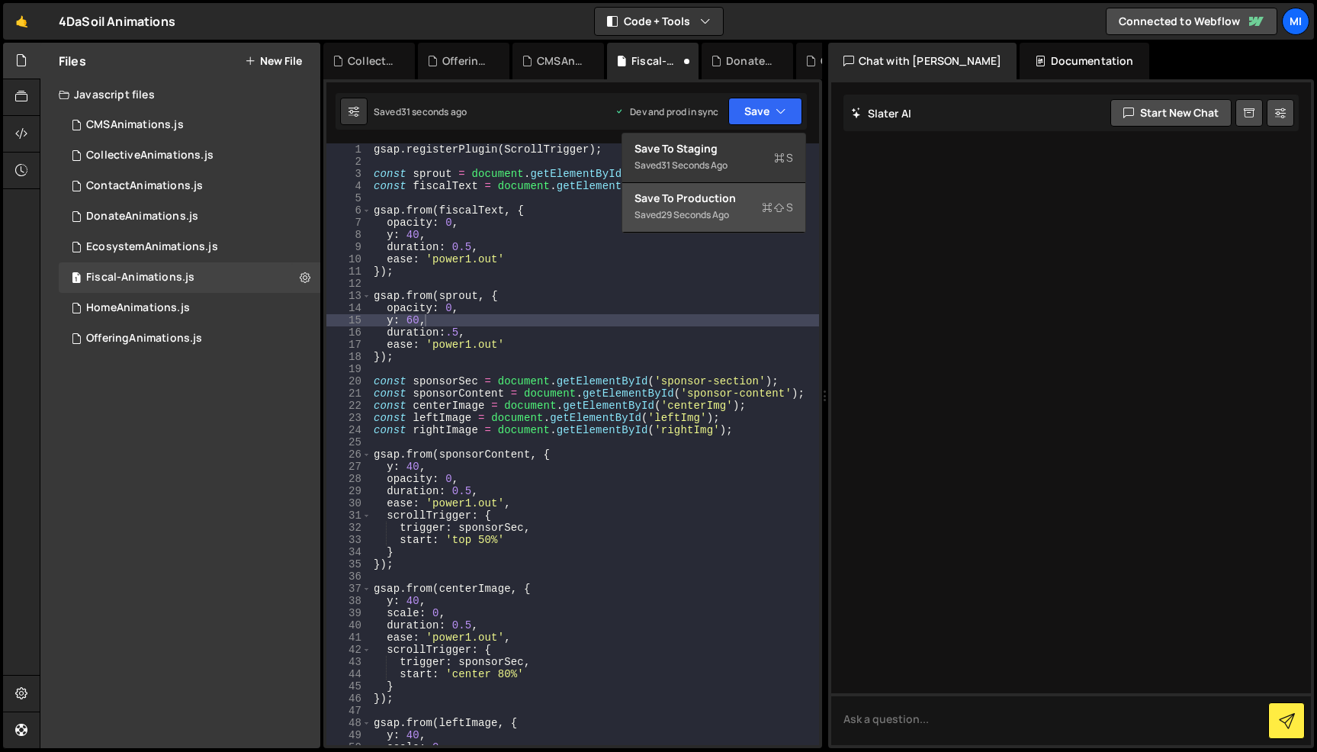
click at [702, 196] on div "Save to Production S" at bounding box center [714, 198] width 159 height 15
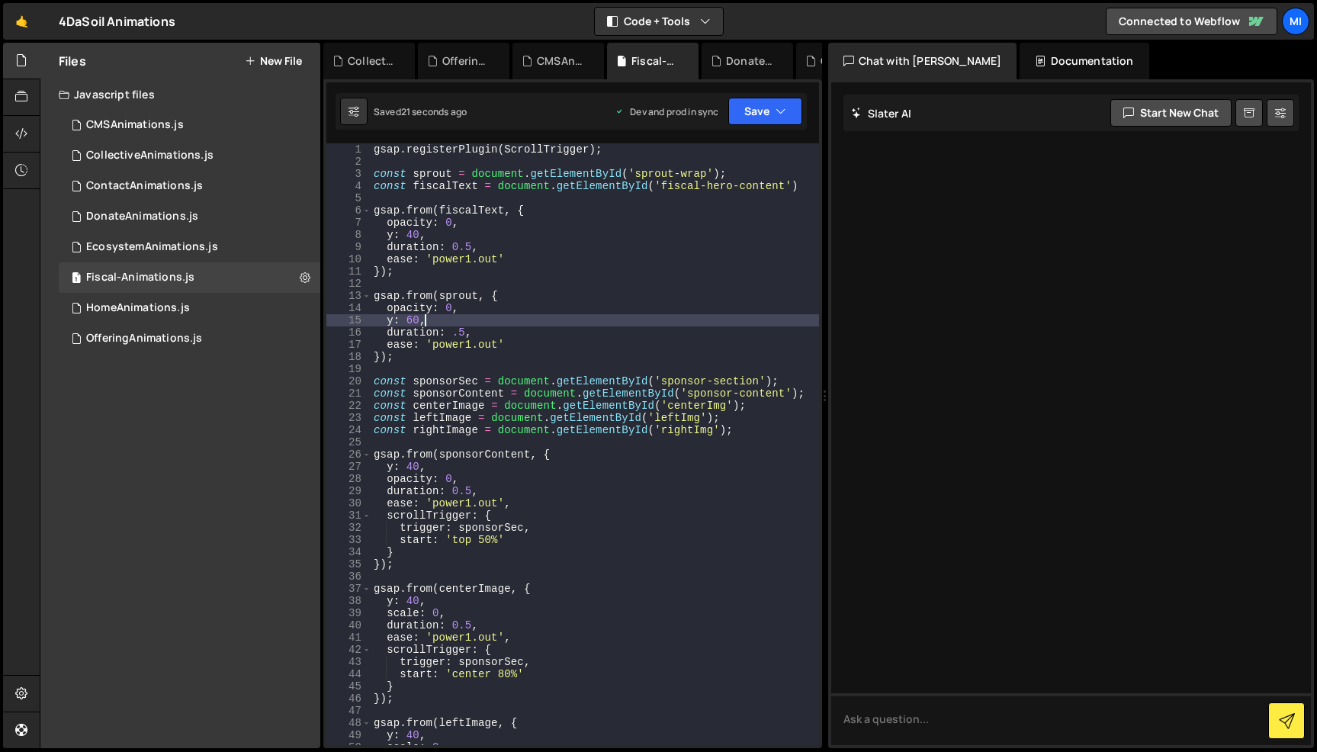
click at [474, 301] on div "gsap . registerPlugin ( ScrollTrigger ) ; const sprout = document . getElementB…" at bounding box center [595, 456] width 448 height 626
click at [476, 309] on div "gsap . registerPlugin ( ScrollTrigger ) ; const sprout = document . getElementB…" at bounding box center [595, 456] width 448 height 626
type textarea "opacity: 0,"
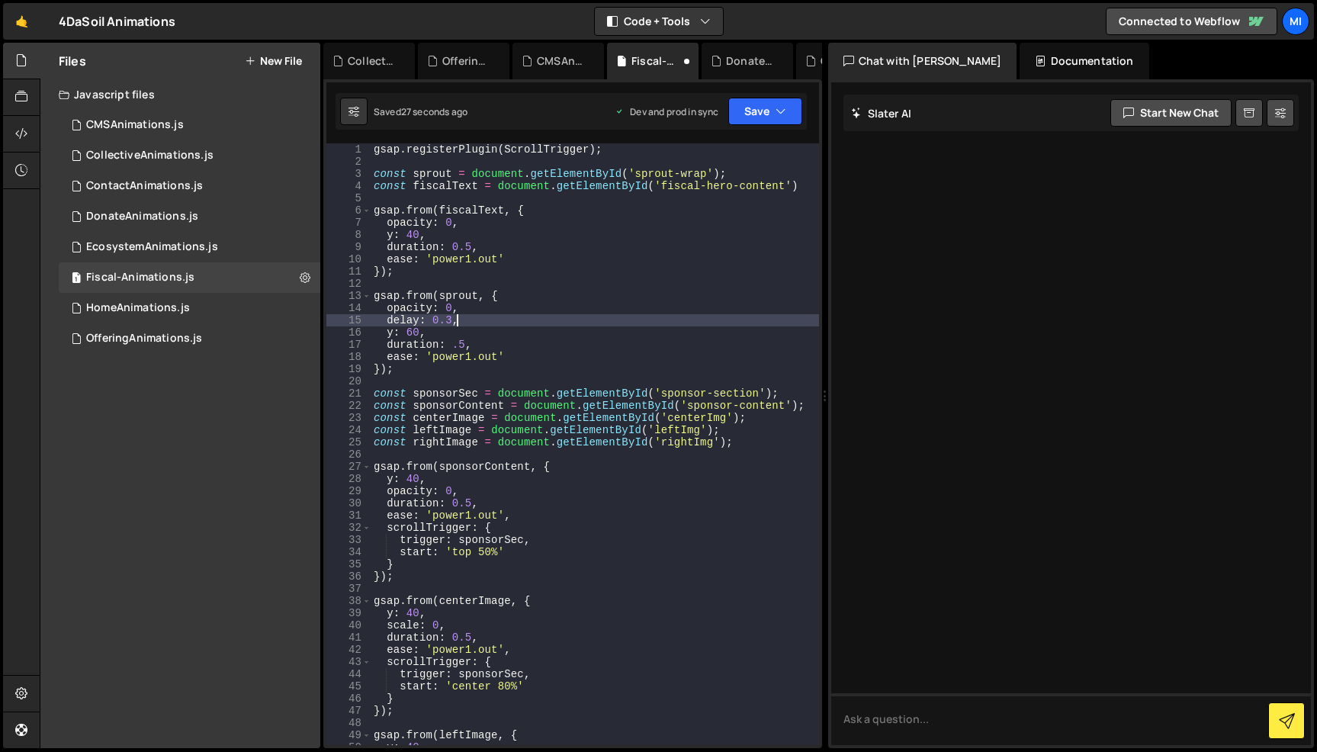
scroll to position [0, 5]
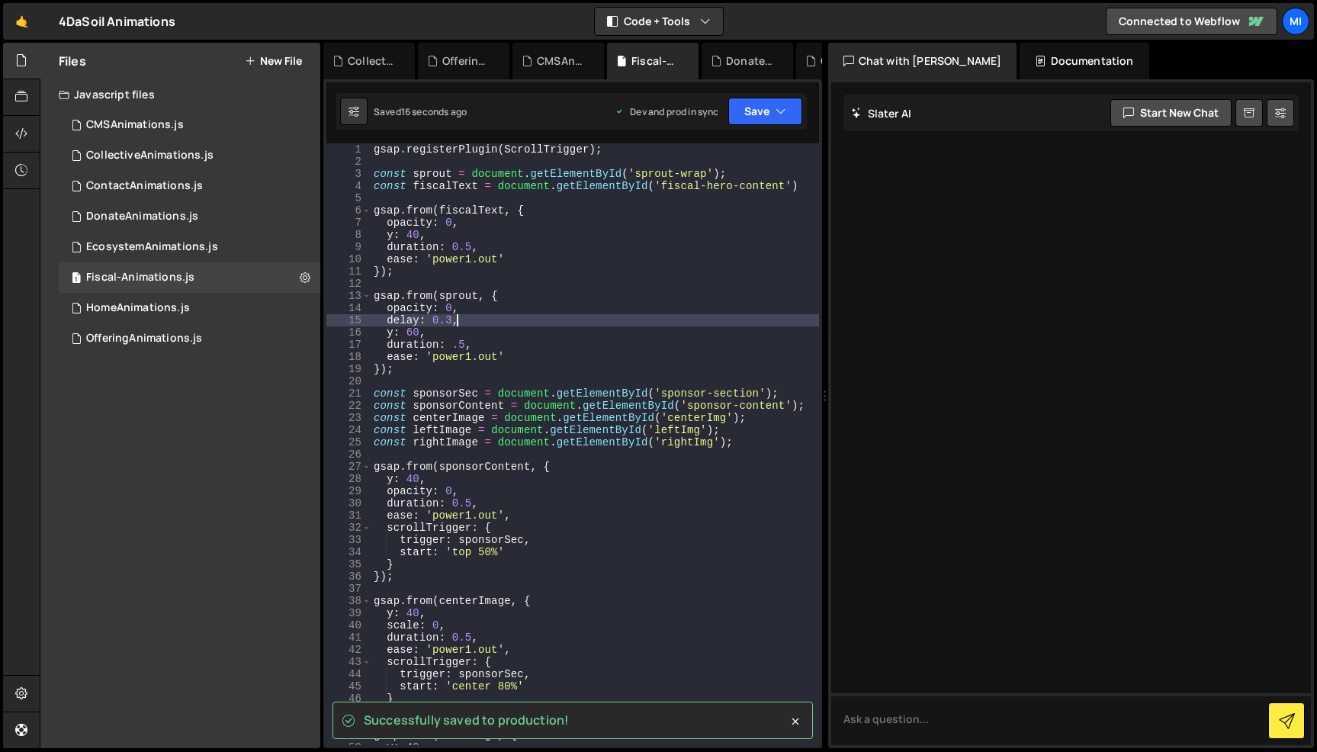
type textarea "delay: 0.3,"
